Goal: Obtain resource: Download file/media

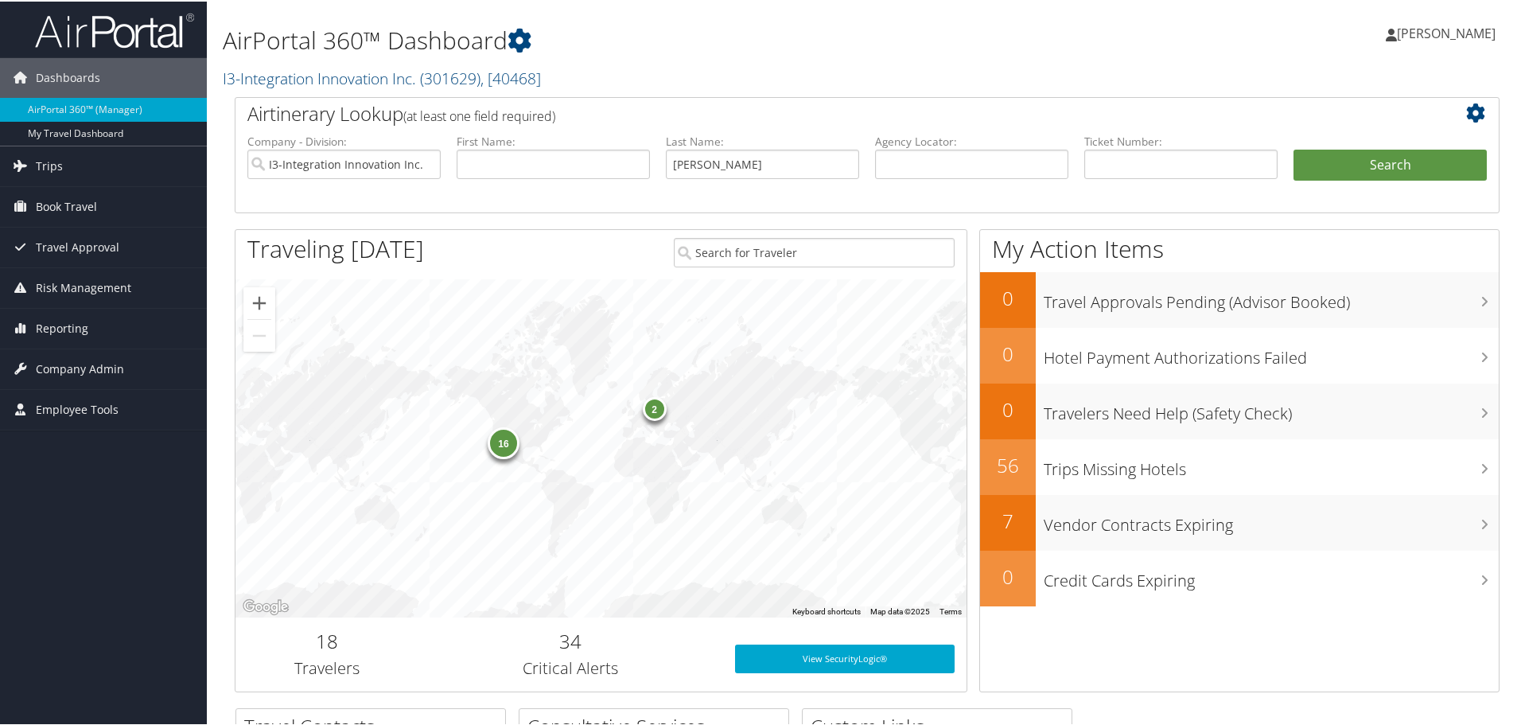
type input "margolis"
click at [1294, 148] on button "Search" at bounding box center [1390, 164] width 193 height 32
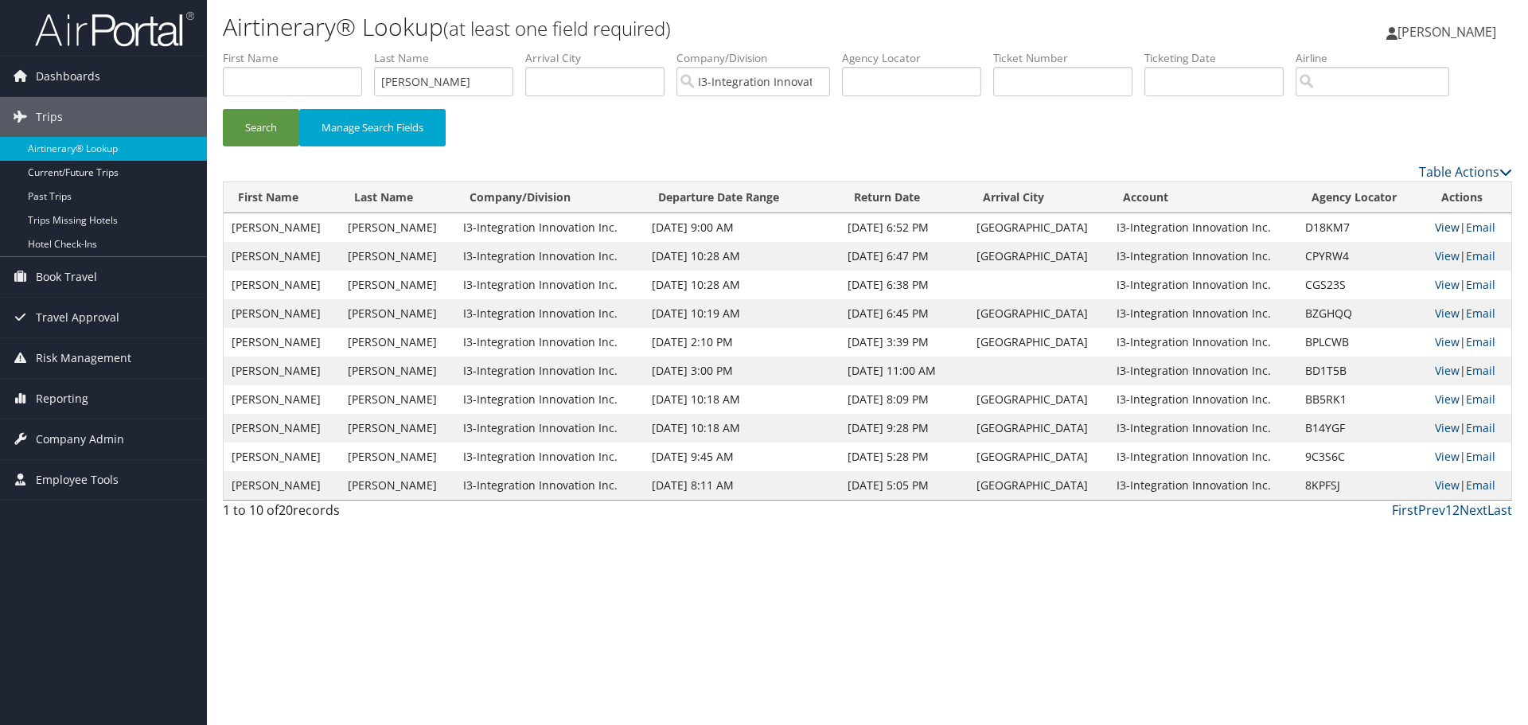
click at [1439, 228] on link "View" at bounding box center [1447, 227] width 25 height 15
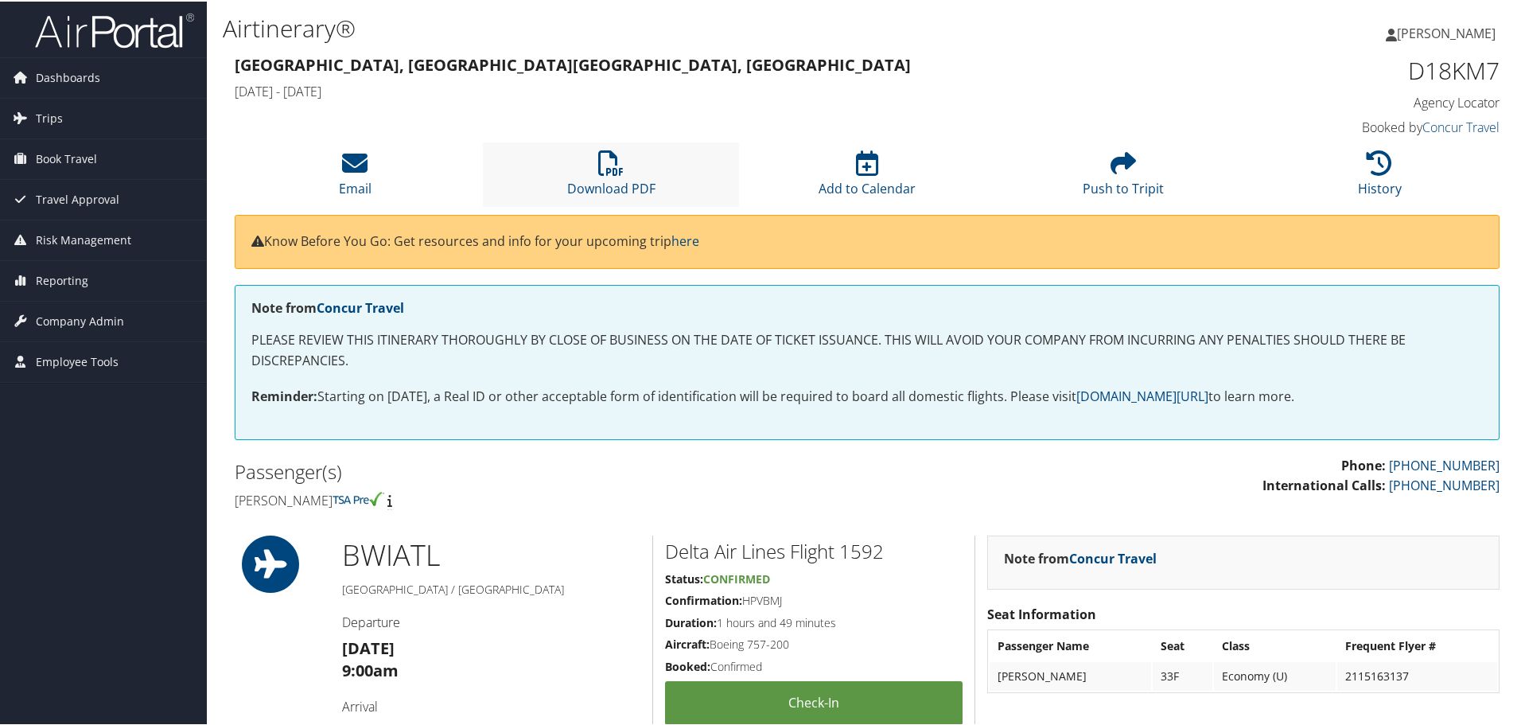
click at [650, 173] on li "Download PDF" at bounding box center [611, 173] width 256 height 64
